Goal: Navigation & Orientation: Find specific page/section

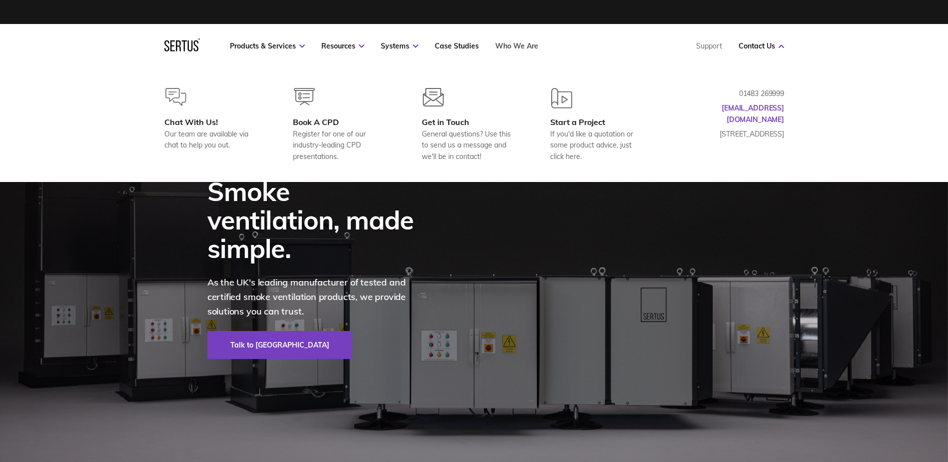
click at [502, 46] on link "Who We Are" at bounding box center [516, 45] width 43 height 9
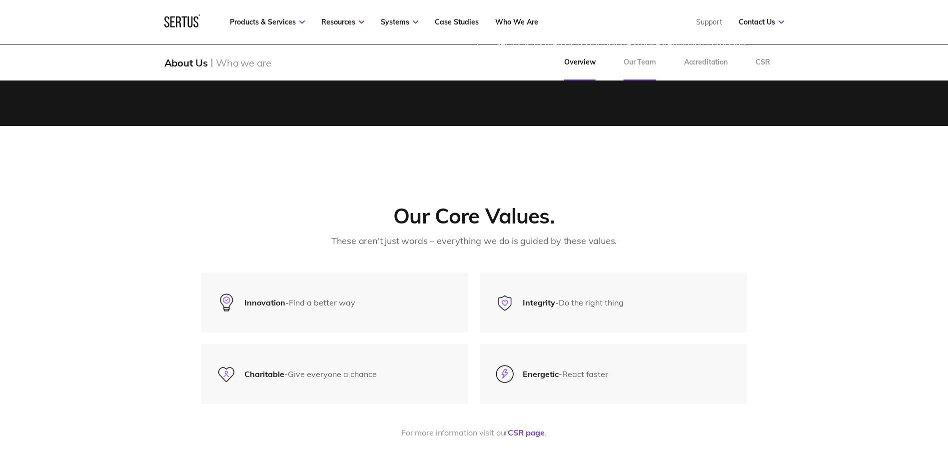
scroll to position [2449, 0]
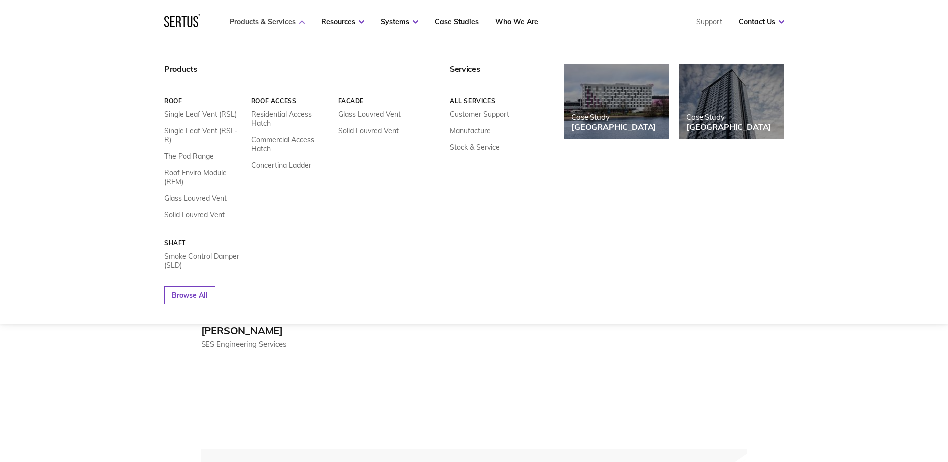
click at [289, 23] on link "Products & Services" at bounding box center [267, 21] width 75 height 9
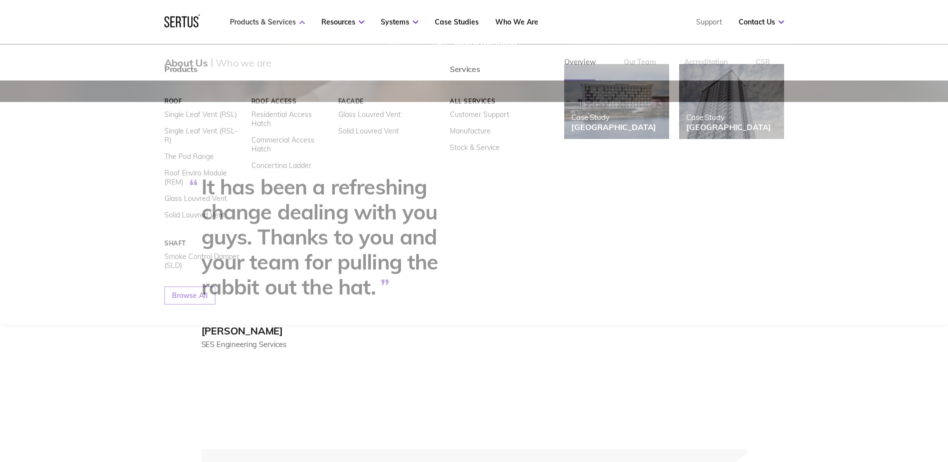
click at [299, 21] on icon at bounding box center [301, 21] width 5 height 3
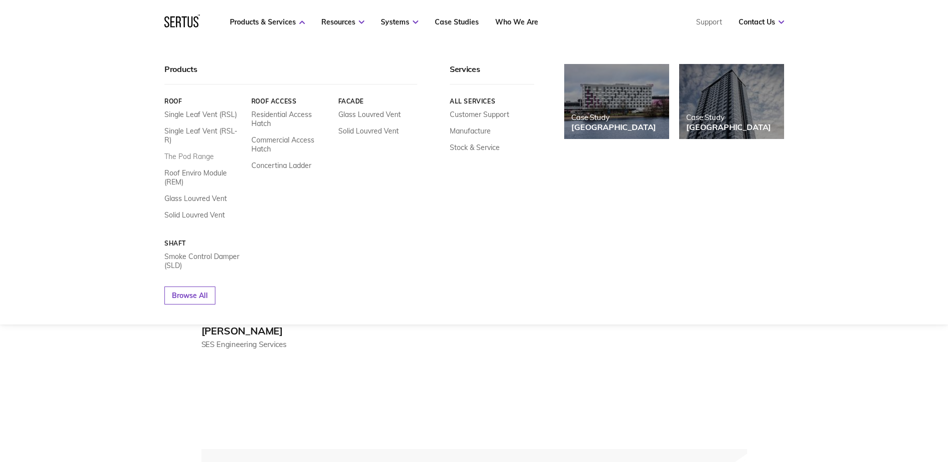
click at [194, 152] on link "The Pod Range" at bounding box center [188, 156] width 49 height 9
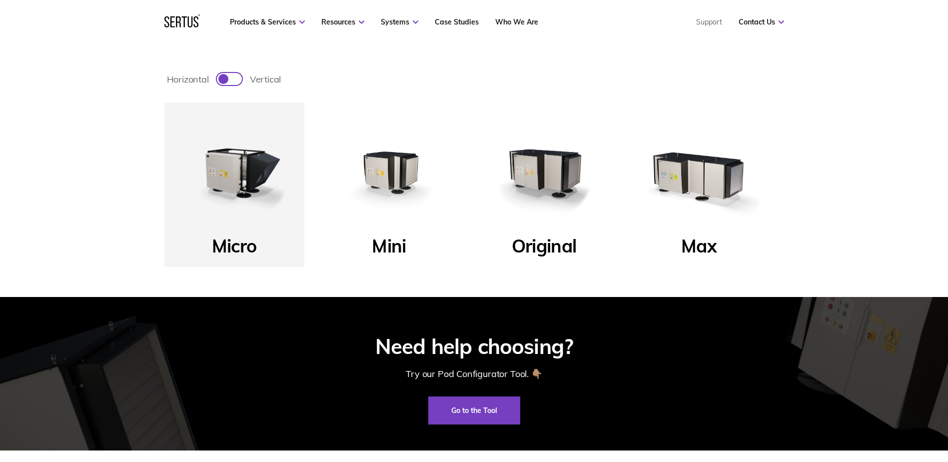
scroll to position [300, 0]
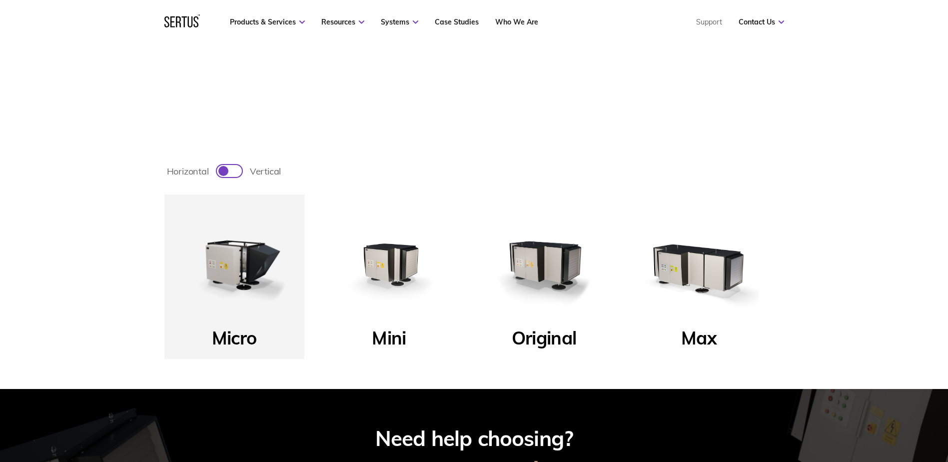
click at [225, 170] on div at bounding box center [223, 171] width 10 height 10
checkbox input "true"
